Goal: Transaction & Acquisition: Book appointment/travel/reservation

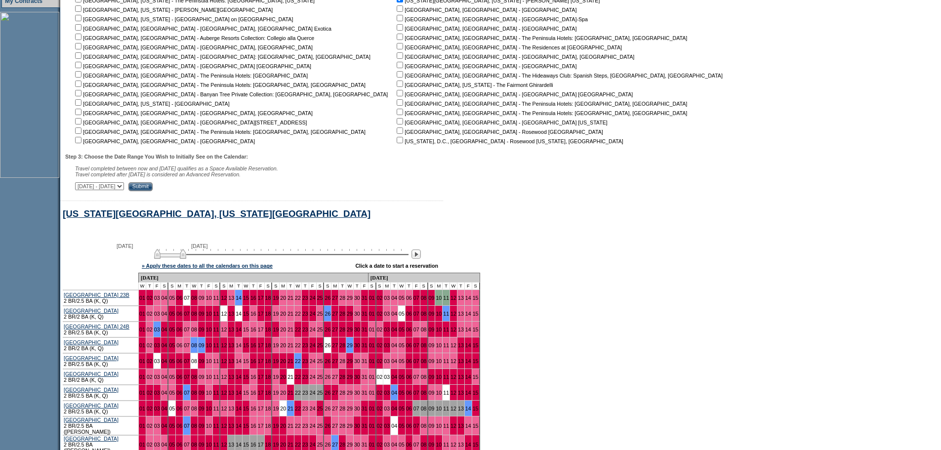
scroll to position [475, 0]
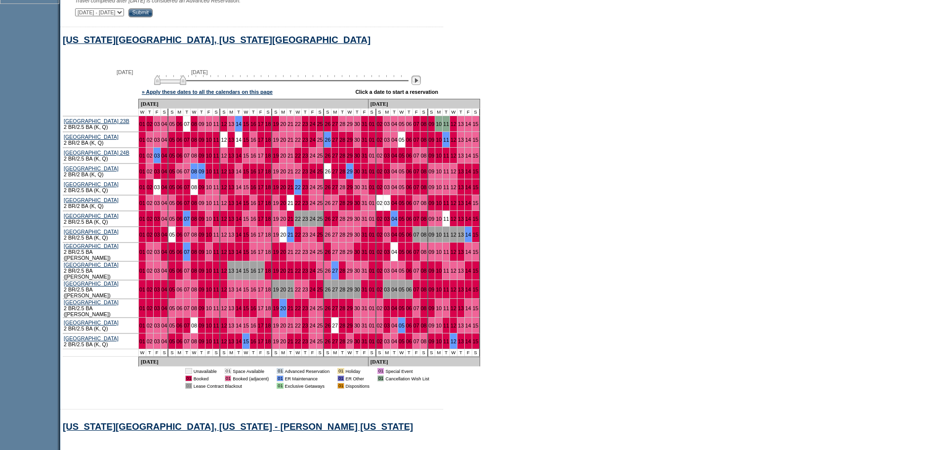
click at [421, 85] on img at bounding box center [416, 80] width 9 height 9
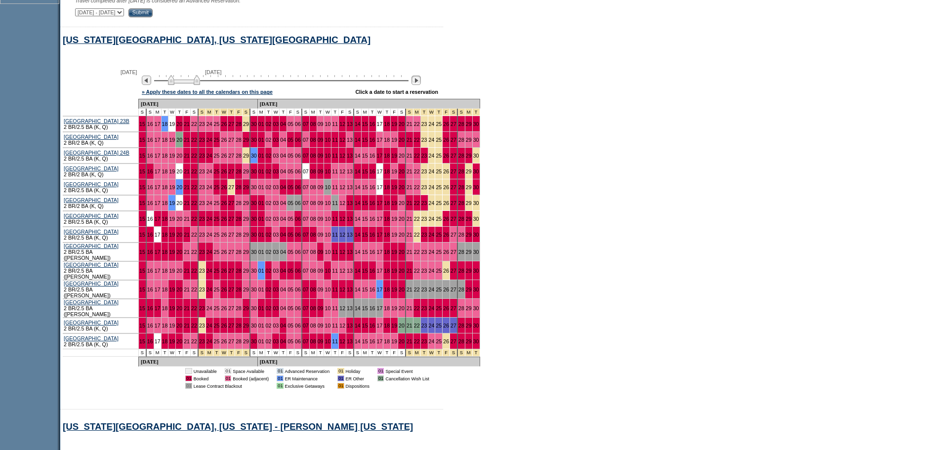
click at [421, 85] on img at bounding box center [416, 80] width 9 height 9
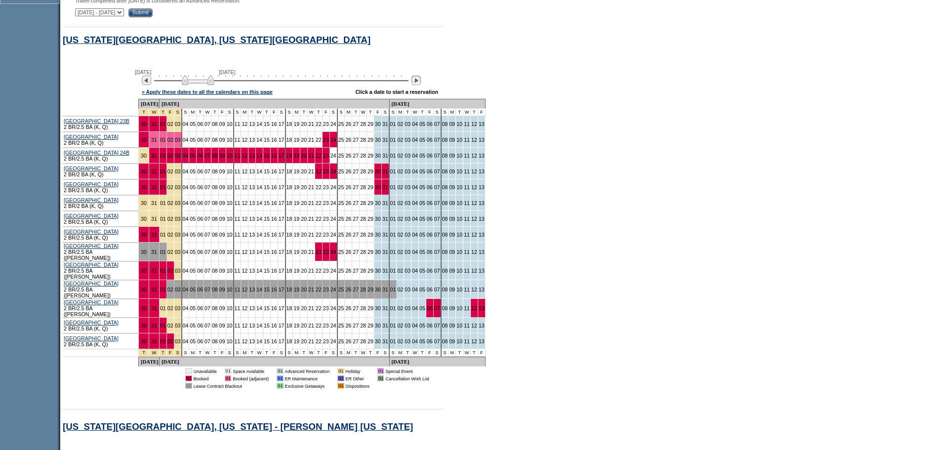
click at [421, 85] on img at bounding box center [416, 80] width 9 height 9
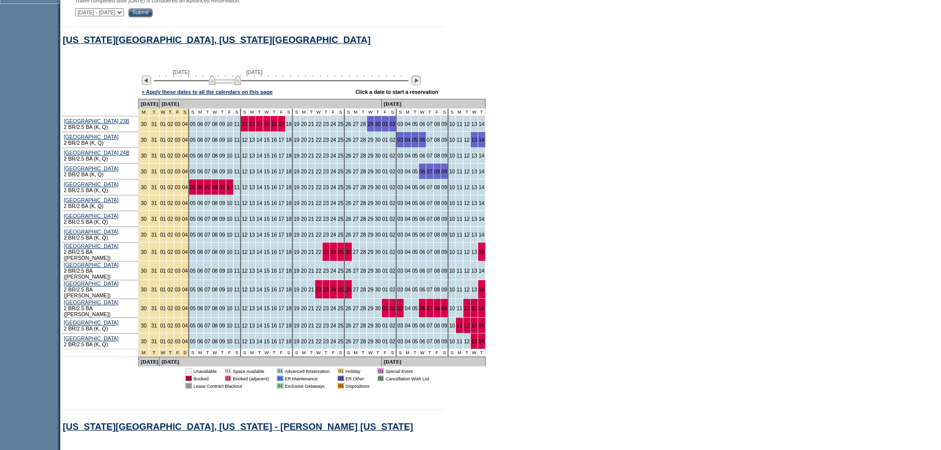
click at [421, 85] on img at bounding box center [416, 80] width 9 height 9
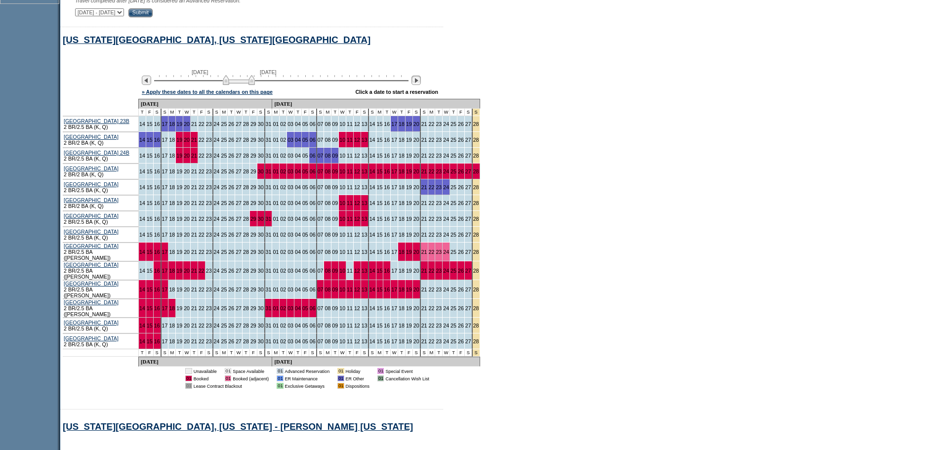
click at [421, 85] on img at bounding box center [416, 80] width 9 height 9
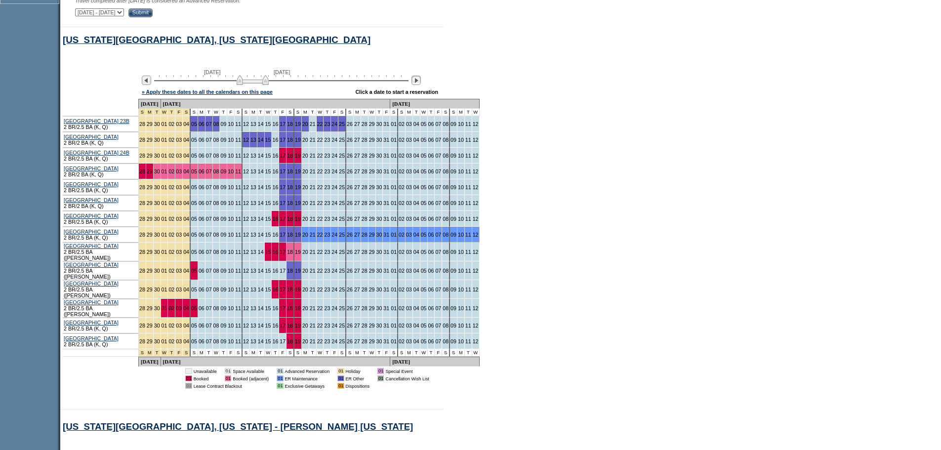
click at [421, 85] on img at bounding box center [416, 80] width 9 height 9
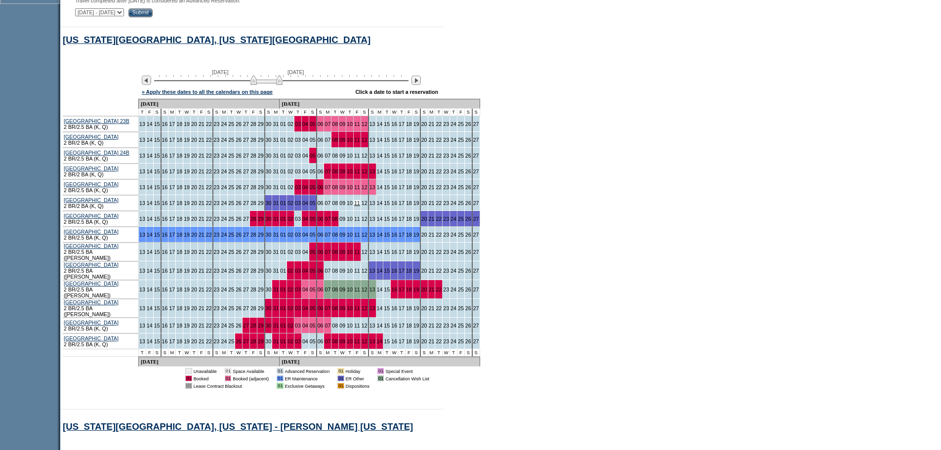
click at [354, 206] on link "11" at bounding box center [357, 203] width 6 height 6
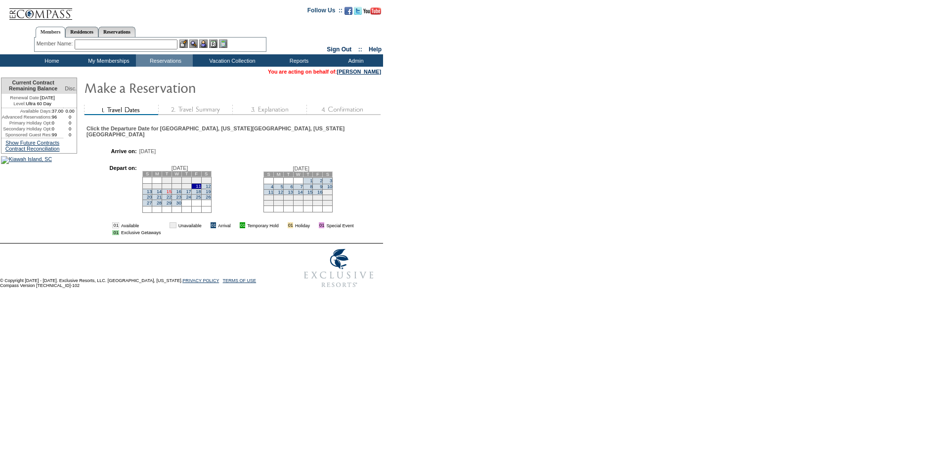
click at [171, 194] on link "15" at bounding box center [169, 191] width 5 height 5
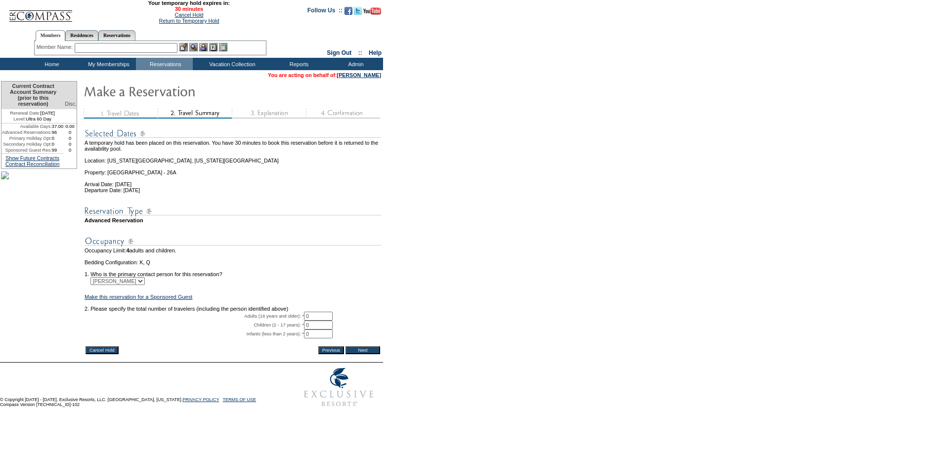
click at [325, 321] on input "0" at bounding box center [318, 316] width 29 height 9
type input "2"
click at [372, 354] on input "Next" at bounding box center [362, 350] width 35 height 8
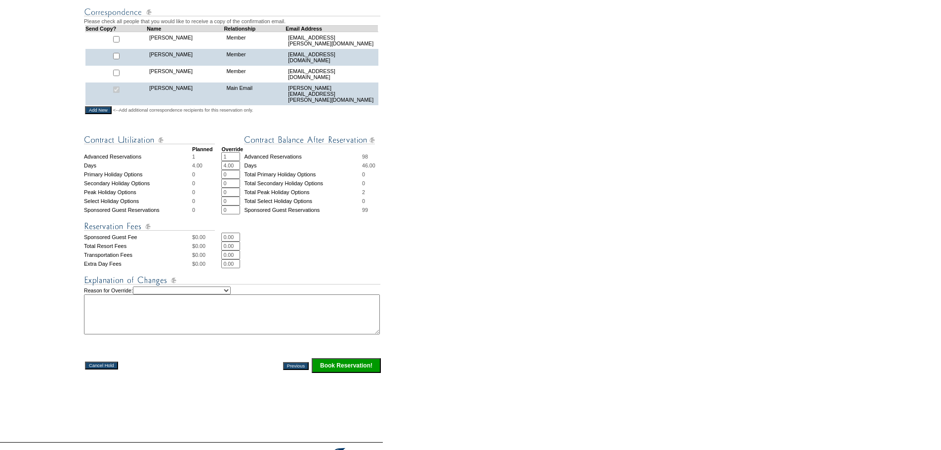
scroll to position [296, 0]
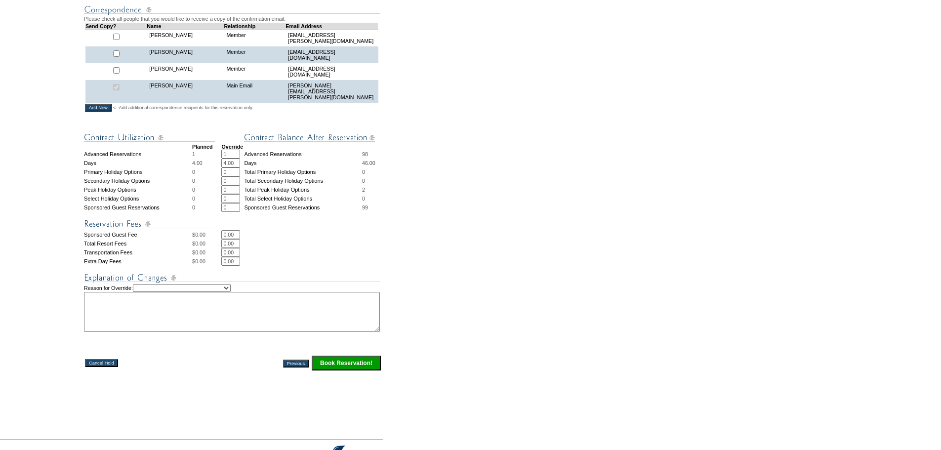
click at [338, 371] on input "Book Reservation!" at bounding box center [346, 363] width 69 height 15
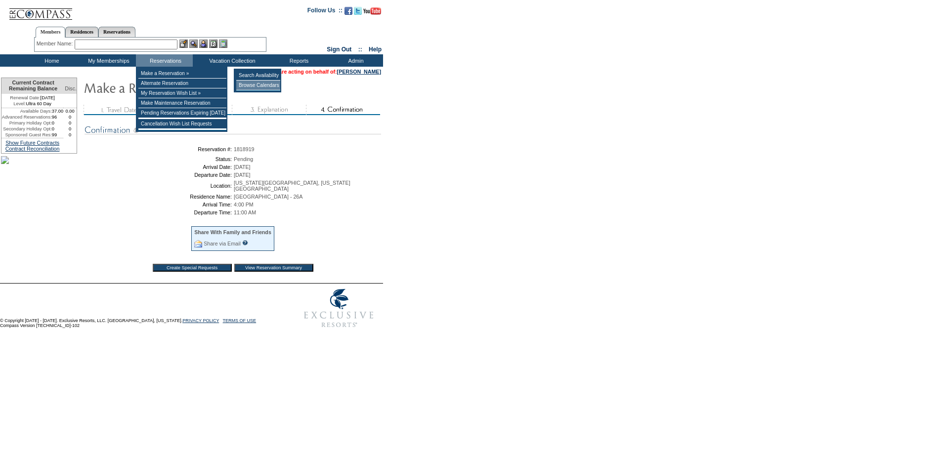
click at [251, 87] on td "Browse Calendars" at bounding box center [258, 86] width 44 height 10
